Goal: Use online tool/utility: Use online tool/utility

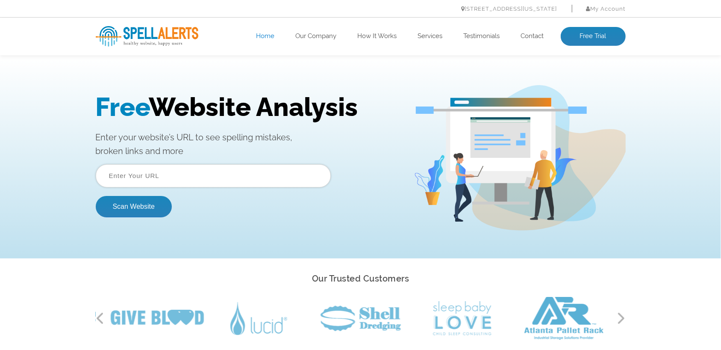
click at [159, 173] on input "text" at bounding box center [213, 175] width 235 height 23
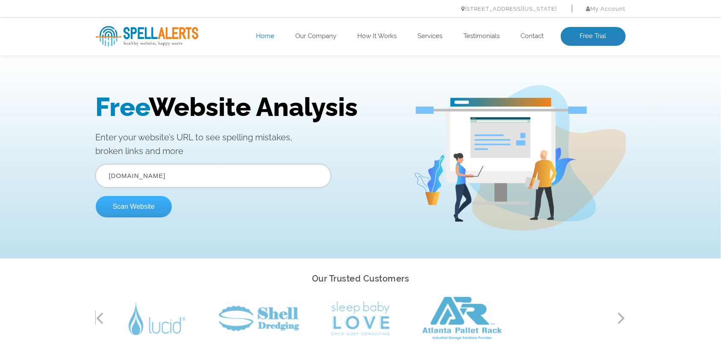
type input "[DOMAIN_NAME]"
click at [133, 203] on button "Scan Website" at bounding box center [134, 205] width 76 height 21
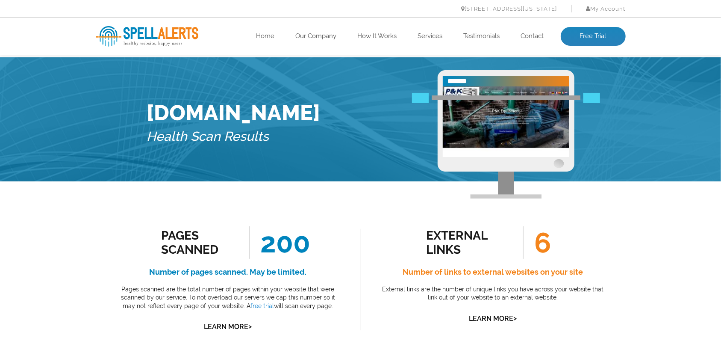
drag, startPoint x: 126, startPoint y: 10, endPoint x: 118, endPoint y: 7, distance: 9.3
click at [127, 10] on ul "444 E 10th St – Suite 101 New York, NY 10009 My Account Log In" at bounding box center [361, 9] width 530 height 12
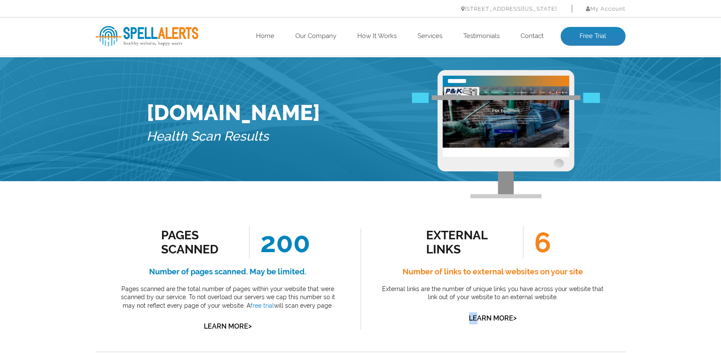
drag, startPoint x: 404, startPoint y: 341, endPoint x: 501, endPoint y: 350, distance: 97.4
click at [426, 343] on div "external links 6 Number of links to external websites on your site External lin…" at bounding box center [493, 279] width 265 height 145
click at [334, 337] on div "Pages Scanned 200 Number of pages scanned. May be limited. Pages scanned are th…" at bounding box center [228, 279] width 265 height 145
click at [537, 247] on span "6" at bounding box center [537, 242] width 28 height 32
click at [543, 246] on span "6" at bounding box center [537, 242] width 28 height 32
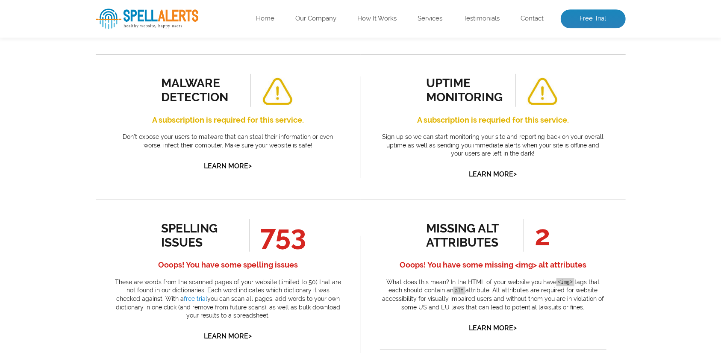
scroll to position [311, 0]
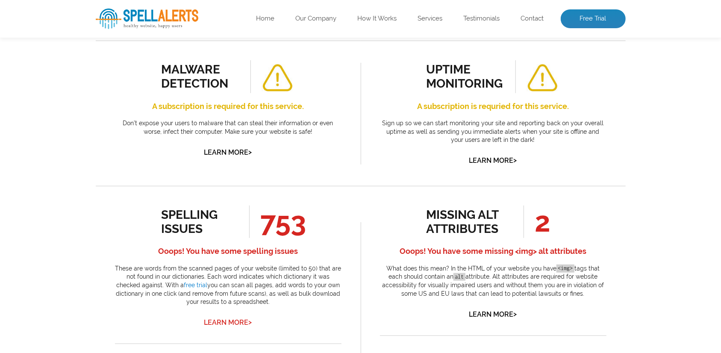
click at [224, 323] on link "Learn More >" at bounding box center [228, 322] width 48 height 8
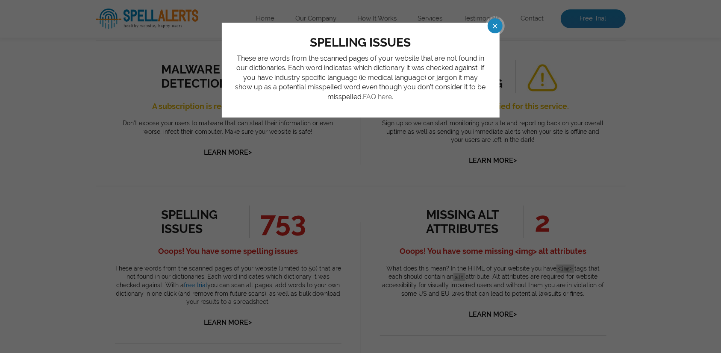
click at [387, 94] on link "FAQ here." at bounding box center [378, 97] width 30 height 8
click at [362, 95] on p "These are words from the scanned pages of your website that are not found in ou…" at bounding box center [361, 78] width 252 height 48
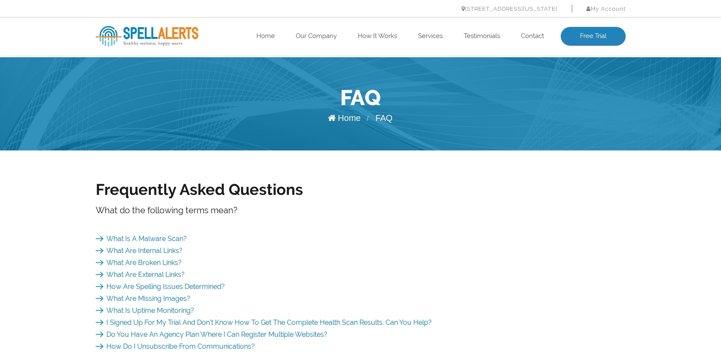
click at [620, 124] on ol "Home / FAQ" at bounding box center [361, 119] width 530 height 12
